Goal: Find contact information: Find contact information

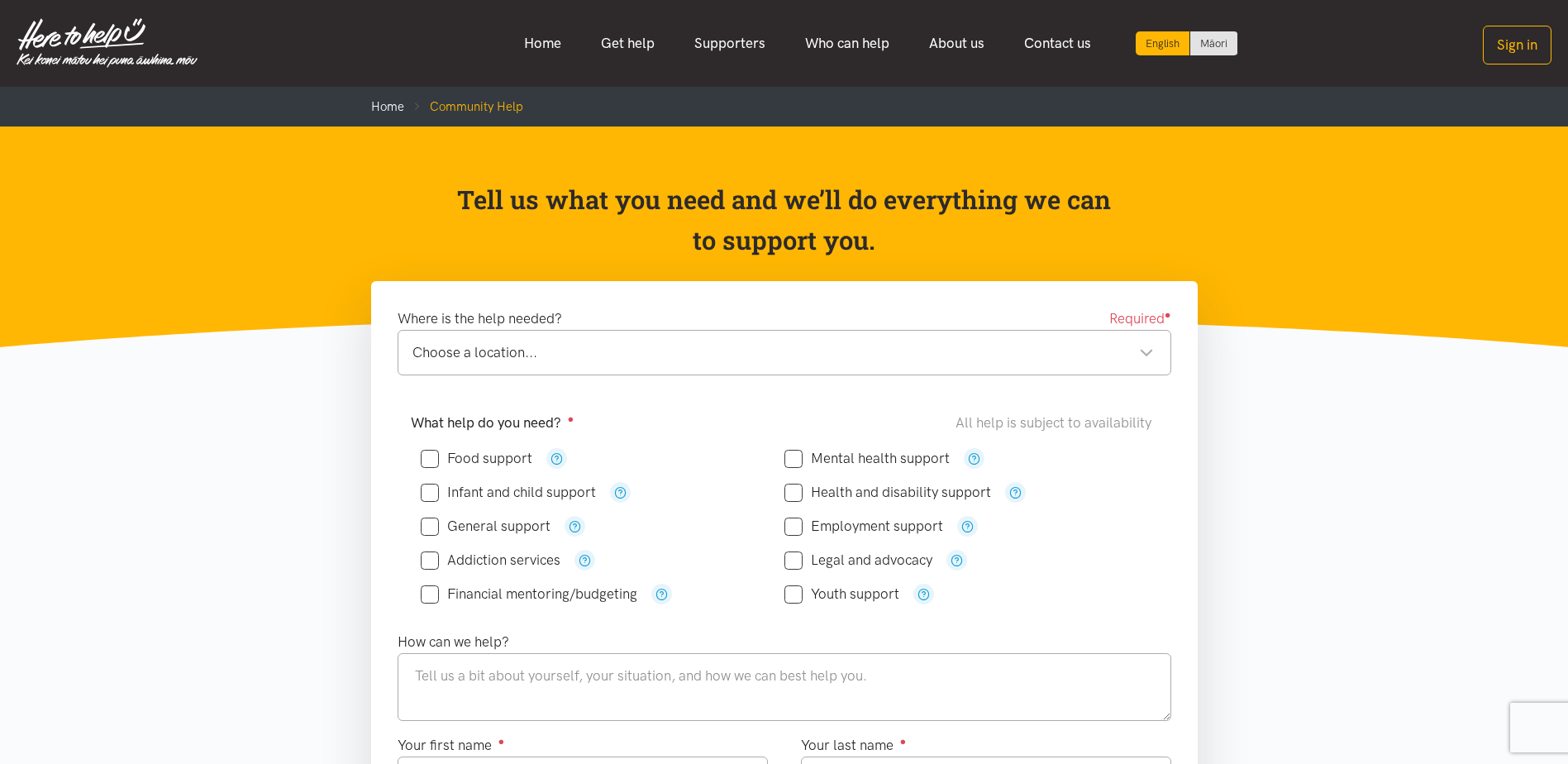
click at [507, 356] on div "Choose a location..." at bounding box center [784, 353] width 742 height 22
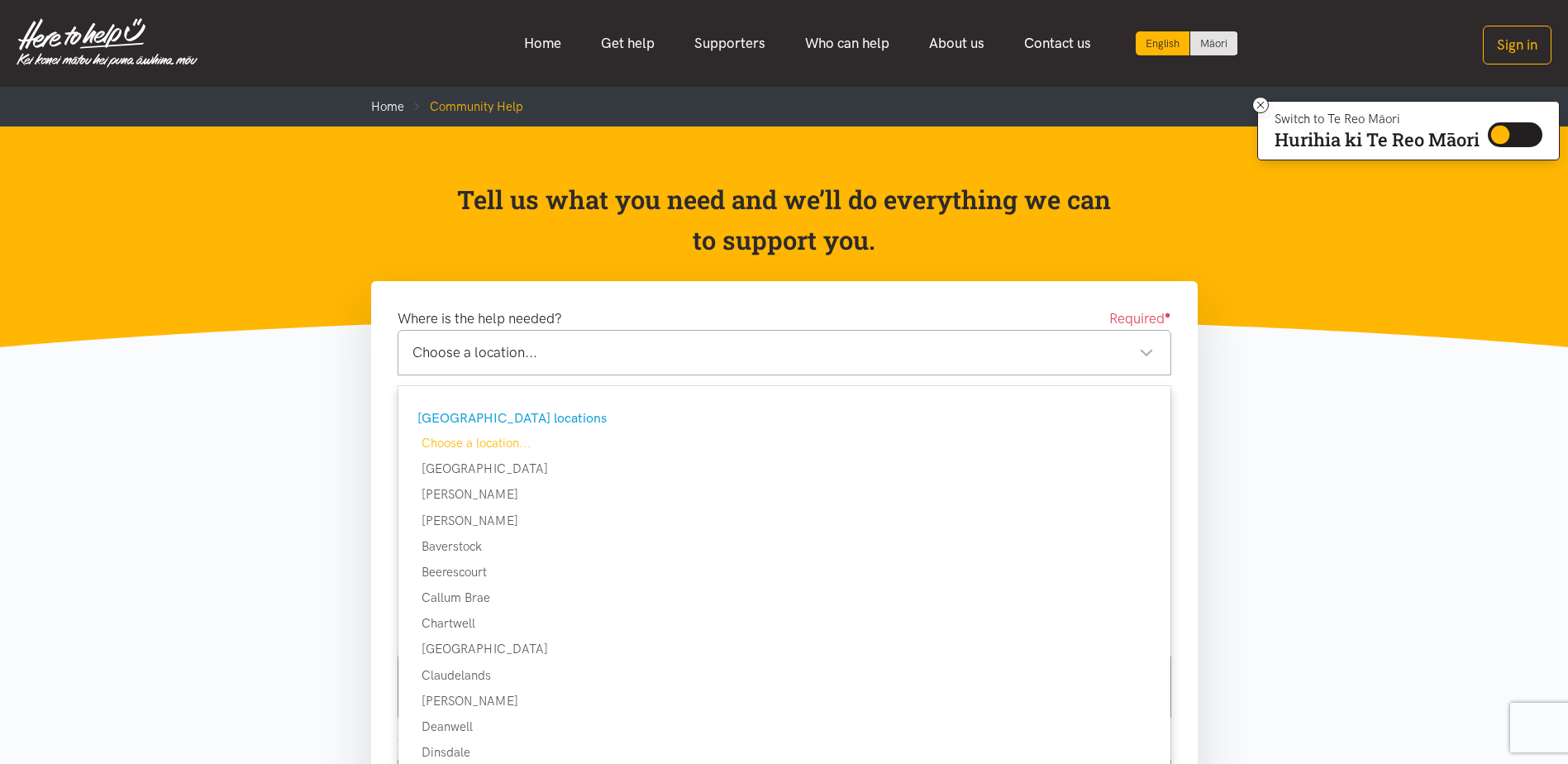
click at [978, 352] on div "Choose a location..." at bounding box center [784, 353] width 742 height 22
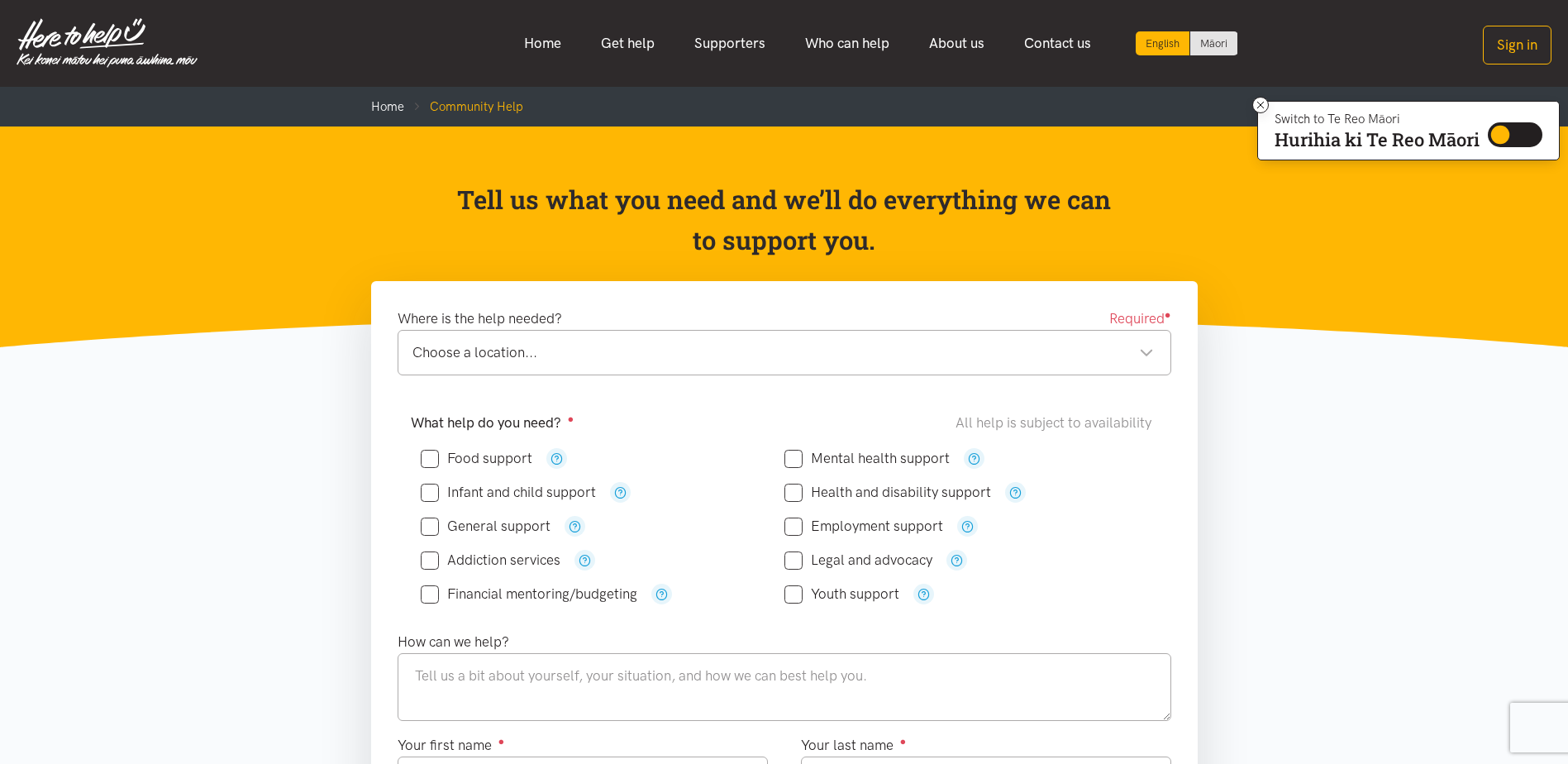
click at [425, 457] on input "Food support" at bounding box center [477, 458] width 111 height 14
checkbox input "true"
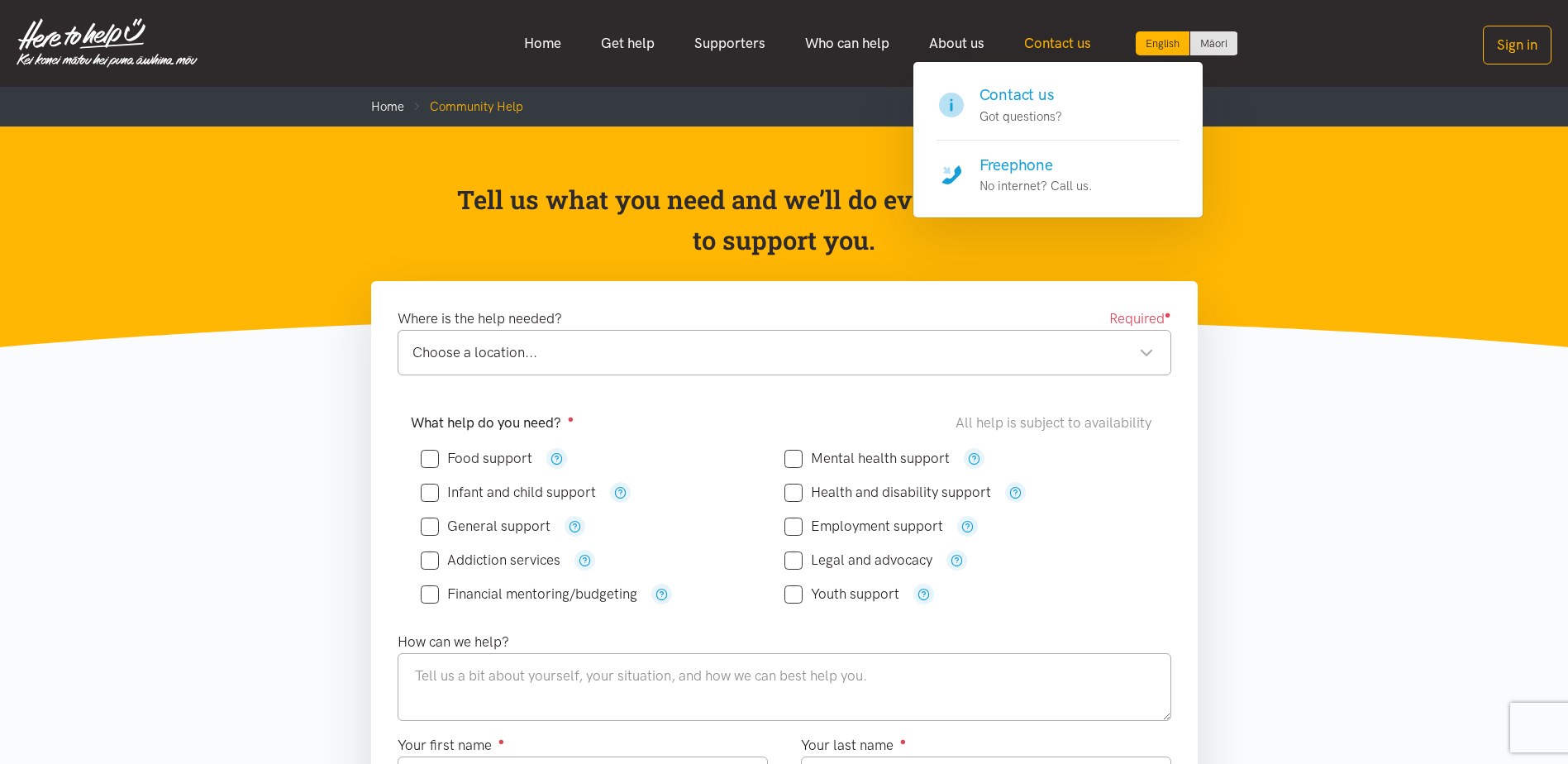
click at [1070, 40] on link "Contact us" at bounding box center [1057, 43] width 107 height 36
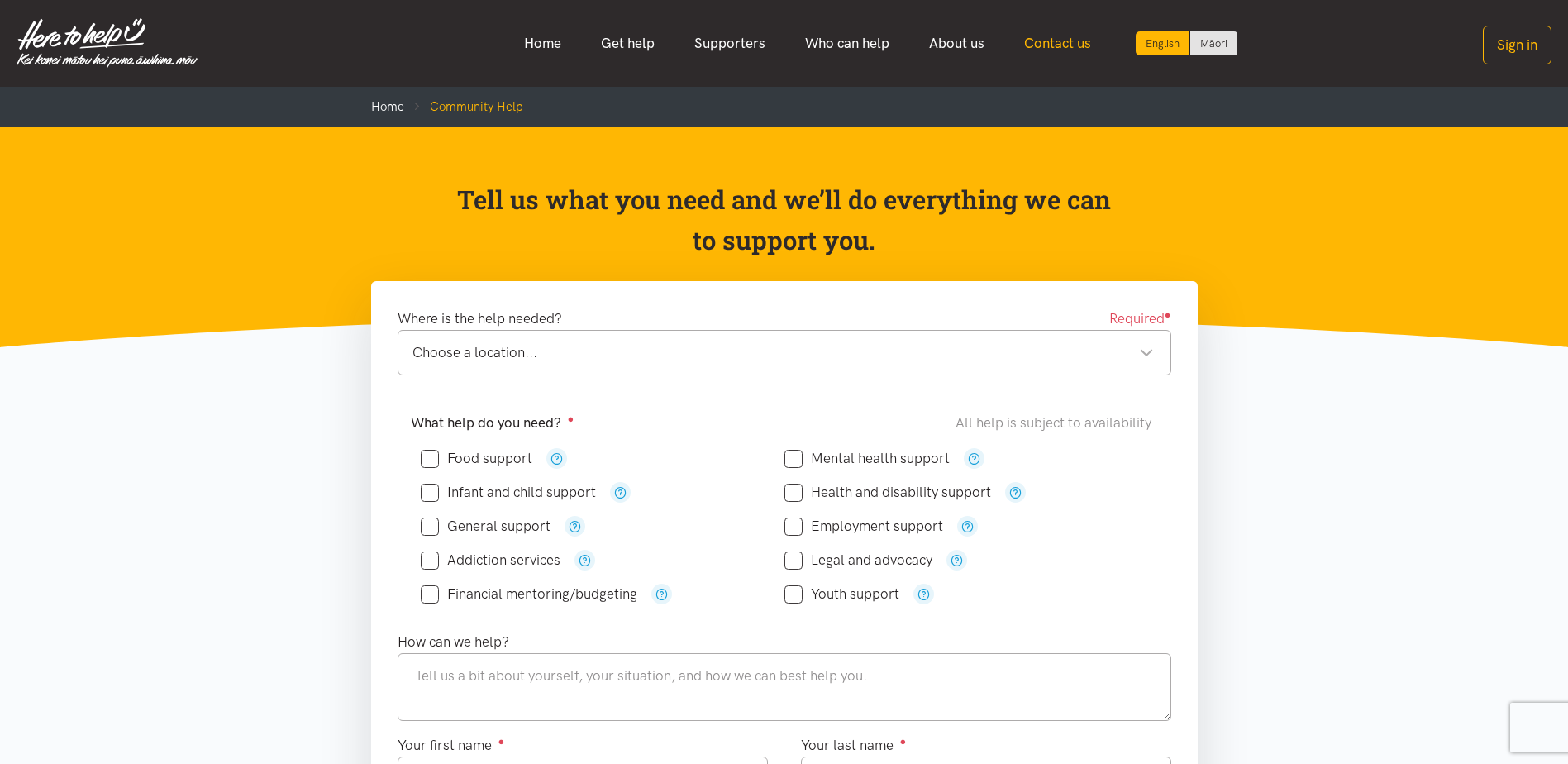
click at [1070, 40] on link "Contact us" at bounding box center [1057, 43] width 107 height 36
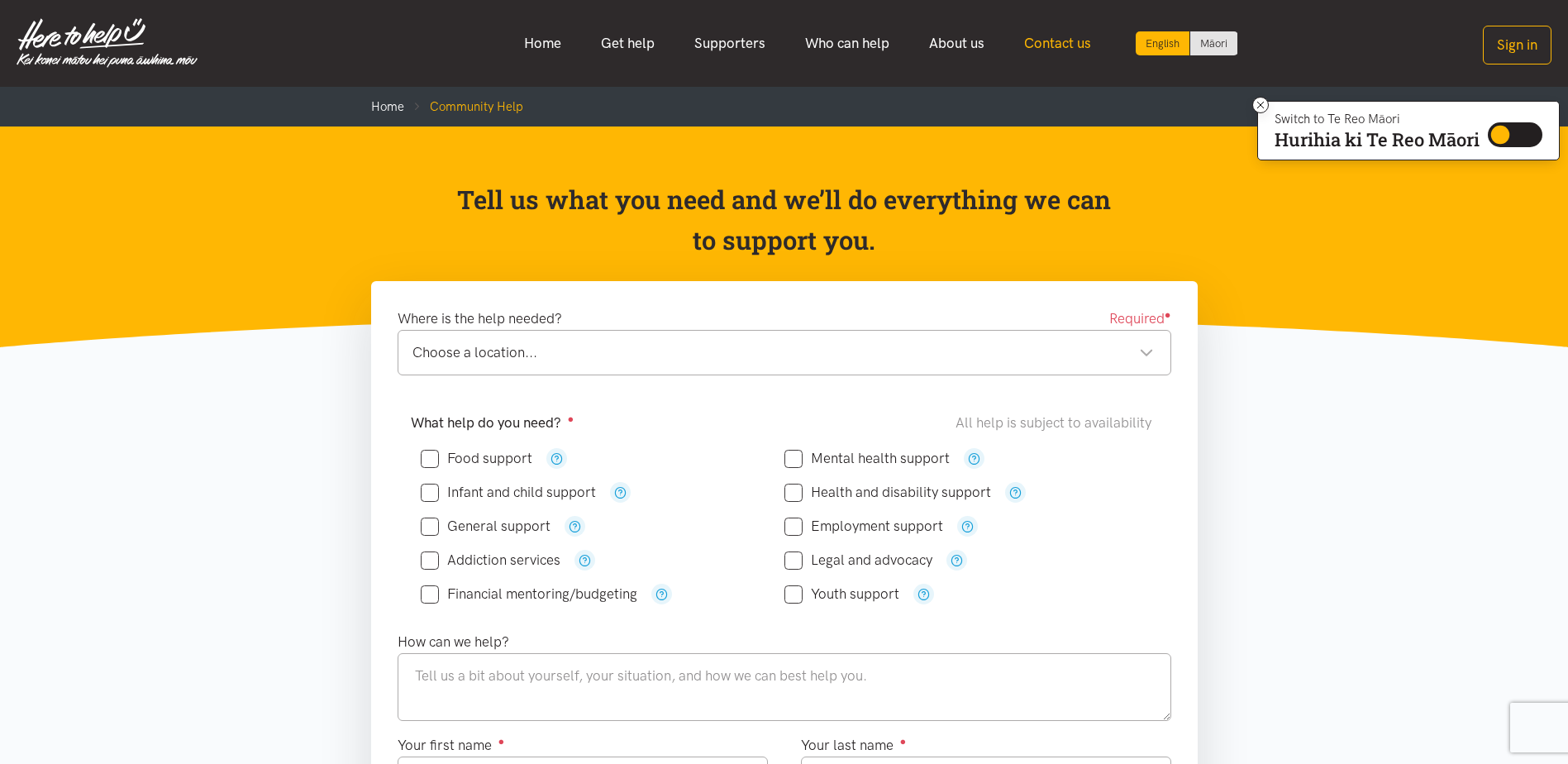
click at [1070, 40] on link "Contact us" at bounding box center [1057, 43] width 107 height 36
click at [1053, 38] on link "Contact us" at bounding box center [1057, 43] width 107 height 36
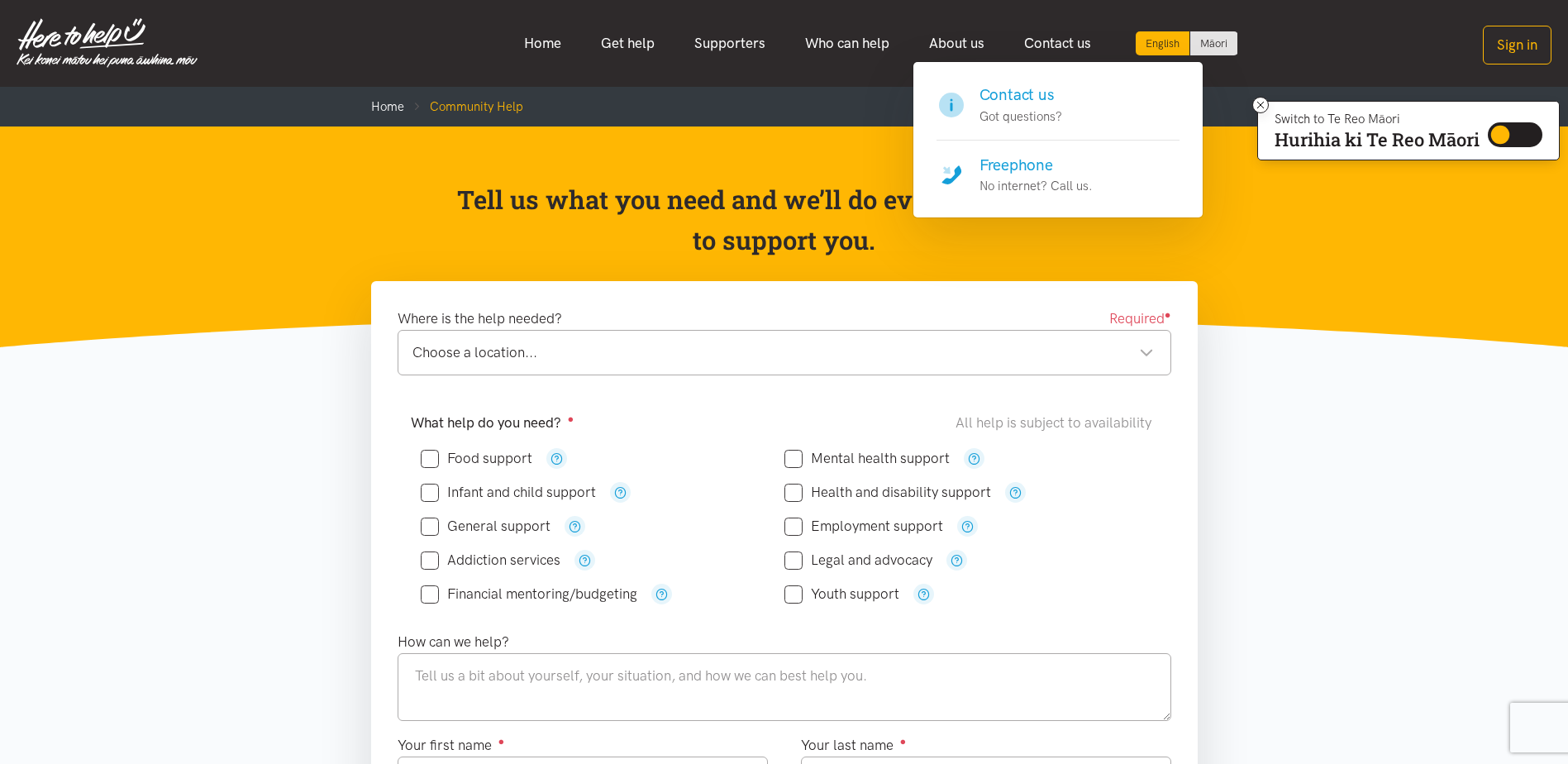
click at [1005, 160] on h4 "Freephone" at bounding box center [1036, 165] width 113 height 23
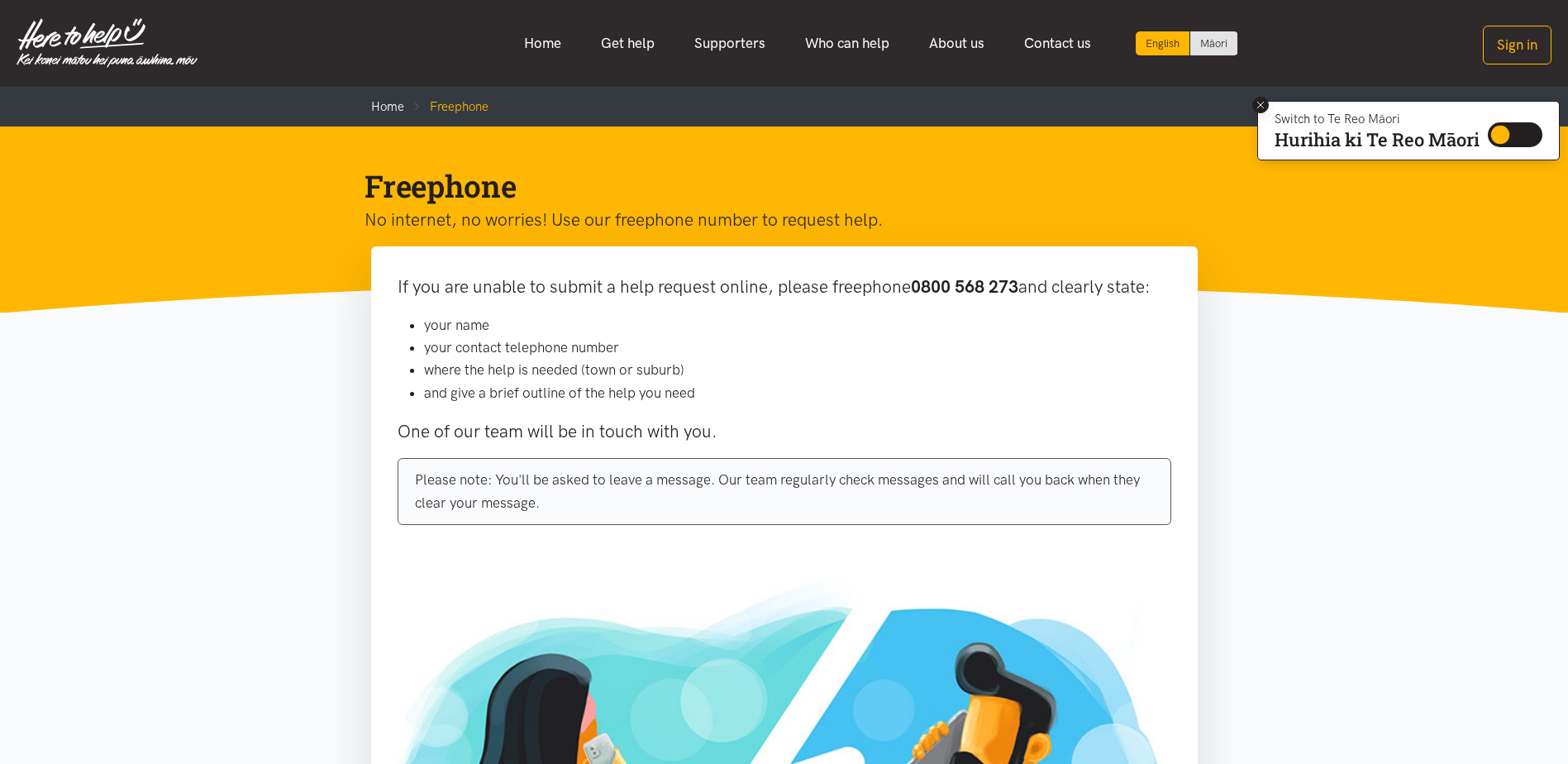
click at [1266, 105] on button at bounding box center [1260, 105] width 16 height 16
